Goal: Transaction & Acquisition: Purchase product/service

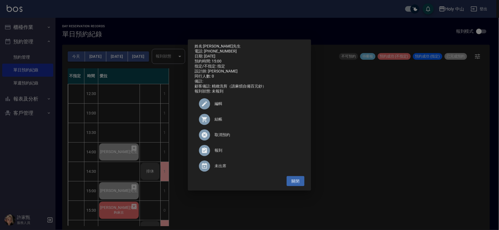
click at [344, 108] on div "姓名: [PERSON_NAME]先生 電話: [PHONE_NUMBER] 日期: [DATE] 預約時間: 15:00 指定/不指定: 指定 設計師: 愛…" at bounding box center [249, 115] width 499 height 230
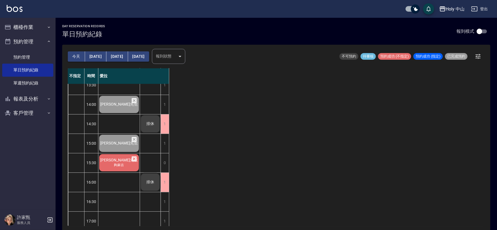
scroll to position [83, 0]
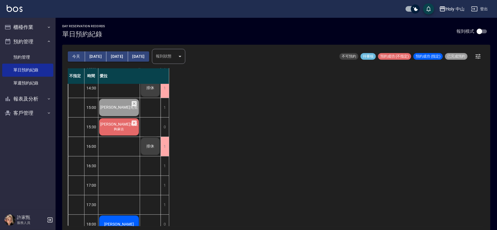
click at [122, 129] on span "夠麻吉" at bounding box center [119, 129] width 12 height 5
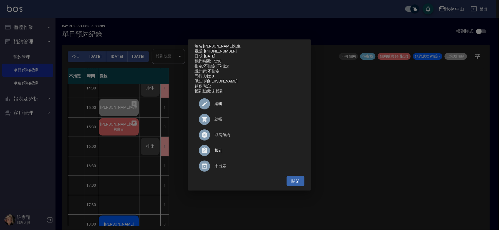
click at [219, 121] on span "結帳" at bounding box center [258, 119] width 86 height 6
click at [403, 132] on div "姓名: [PERSON_NAME]先生 電話: [PHONE_NUMBER] 日期: [DATE] 預約時間: 15:30 指定/不指定: 不指定 設計師: …" at bounding box center [249, 115] width 499 height 230
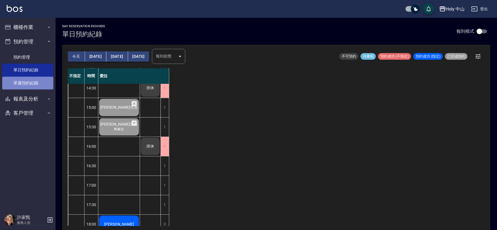
click at [23, 84] on link "單週預約紀錄" at bounding box center [27, 83] width 51 height 13
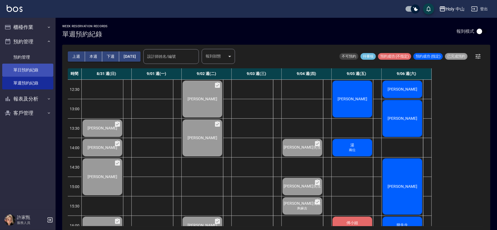
click at [27, 67] on link "單日預約紀錄" at bounding box center [27, 70] width 51 height 13
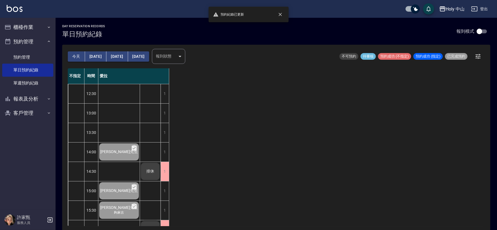
click at [96, 56] on button "[DATE]" at bounding box center [95, 56] width 21 height 10
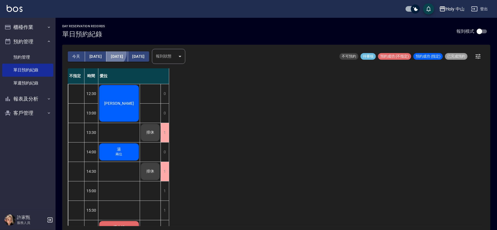
click at [108, 53] on button "[DATE]" at bounding box center [116, 56] width 21 height 10
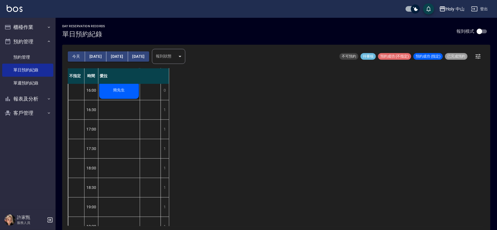
scroll to position [125, 0]
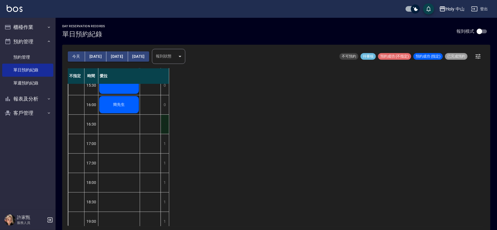
click at [164, 126] on div "1" at bounding box center [165, 124] width 8 height 19
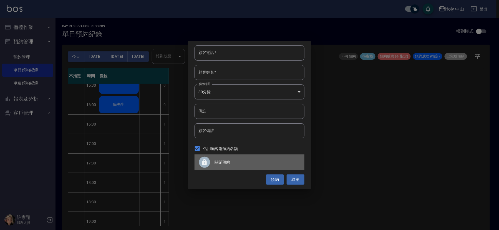
click at [223, 163] on span "關閉預約" at bounding box center [258, 162] width 86 height 6
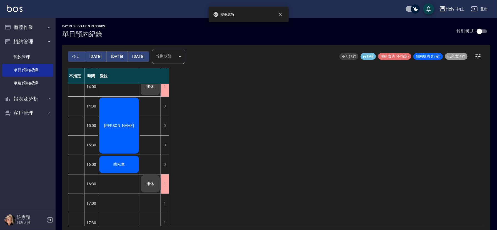
scroll to position [0, 0]
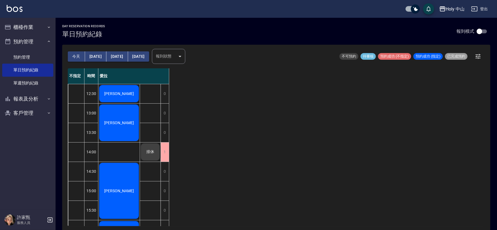
click at [73, 57] on button "今天" at bounding box center [76, 56] width 17 height 10
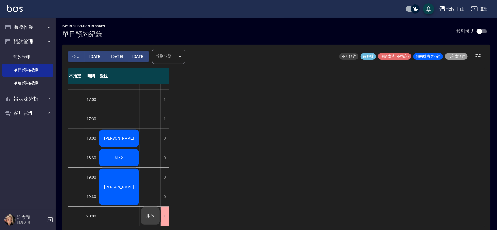
scroll to position [1, 0]
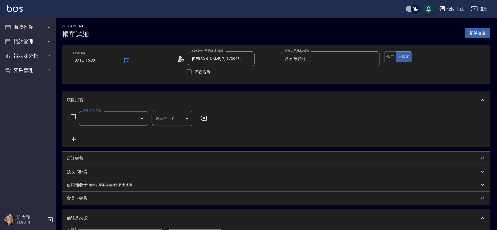
click at [131, 119] on input "服務名稱/代號" at bounding box center [109, 119] width 56 height 10
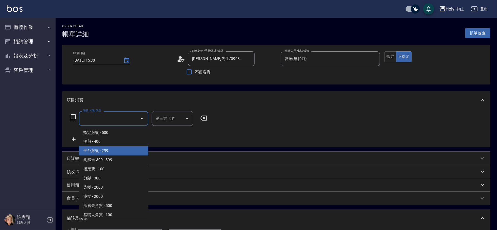
click at [94, 152] on span "平台剪髮 - 299" at bounding box center [113, 150] width 69 height 9
type input "平台剪髮(4)"
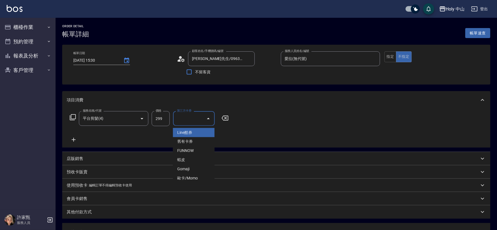
click at [191, 116] on div "第三方卡券 第三方卡券" at bounding box center [194, 118] width 42 height 15
click at [184, 170] on span "Gomaji" at bounding box center [194, 169] width 42 height 9
type input "Gomaji"
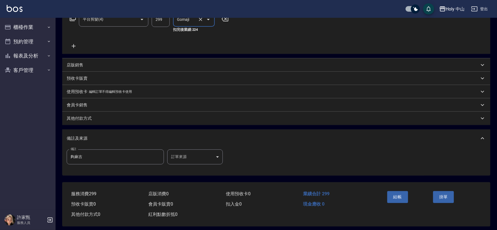
scroll to position [104, 0]
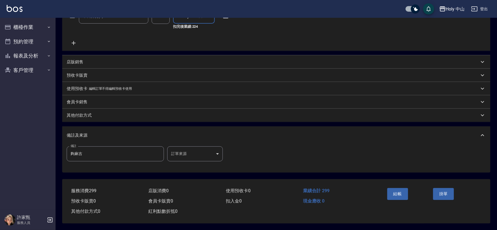
click at [181, 150] on body "Holy 中山 登出 櫃檯作業 打帳單 帳單列表 營業儀表板 現場電腦打卡 預約管理 預約管理 單日預約紀錄 單週預約紀錄 報表及分析 報表目錄 店家日報表 …" at bounding box center [248, 64] width 497 height 332
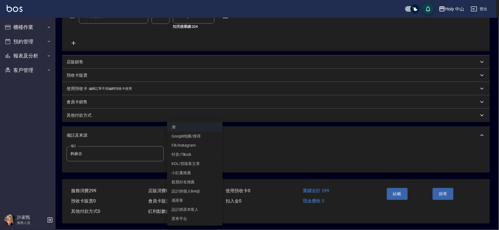
click at [180, 217] on li "票券平台" at bounding box center [195, 218] width 56 height 9
type input "票券平台"
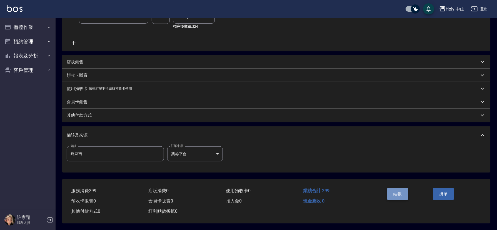
click at [398, 193] on button "結帳" at bounding box center [397, 194] width 21 height 12
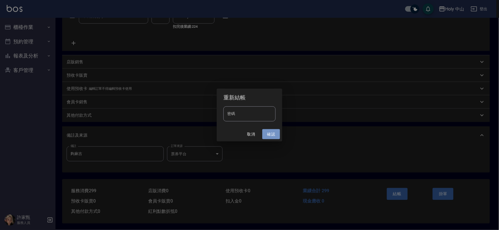
click at [271, 136] on button "確認" at bounding box center [271, 134] width 18 height 10
